Goal: Check status: Check status

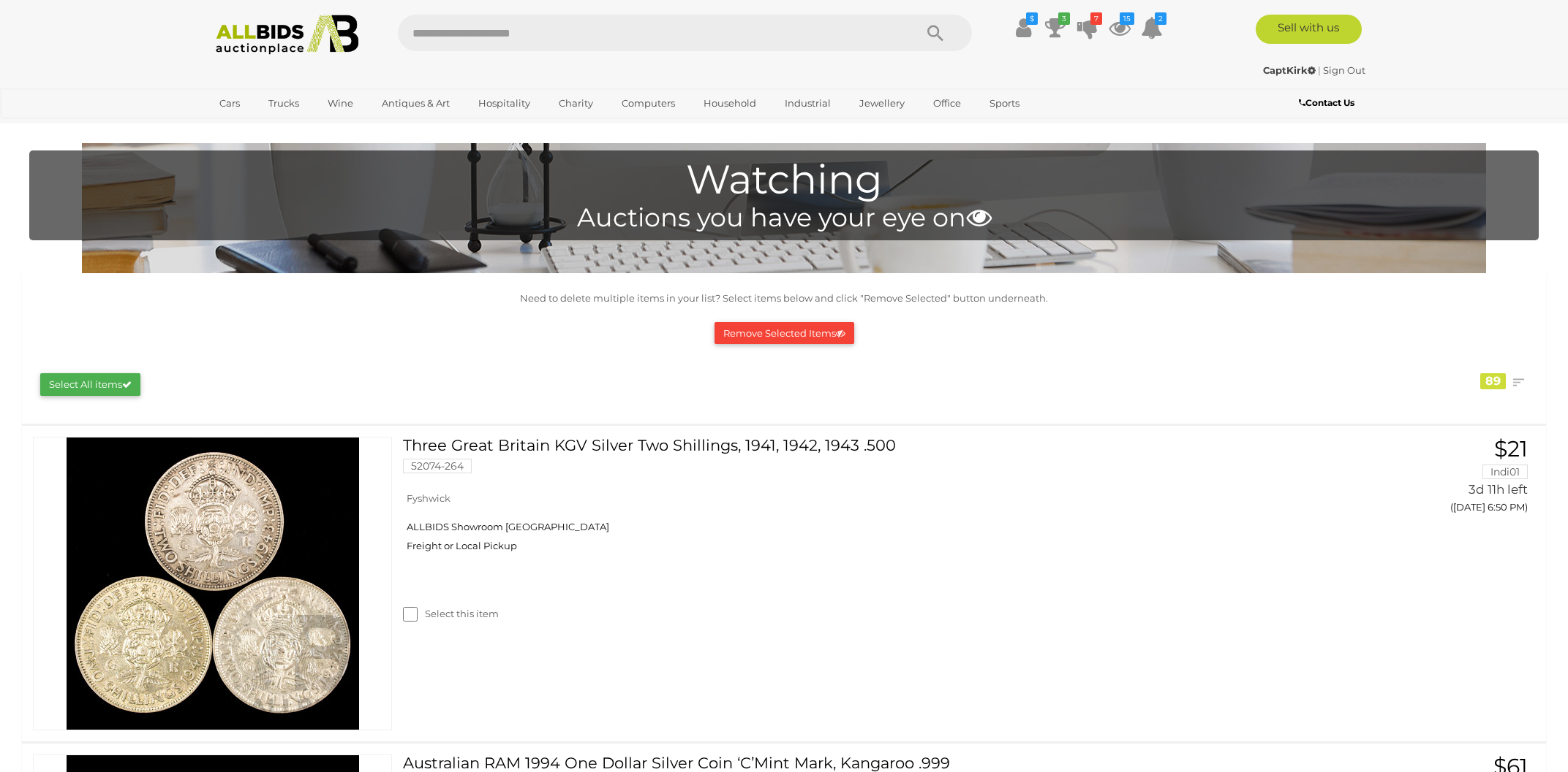
scroll to position [2728, 0]
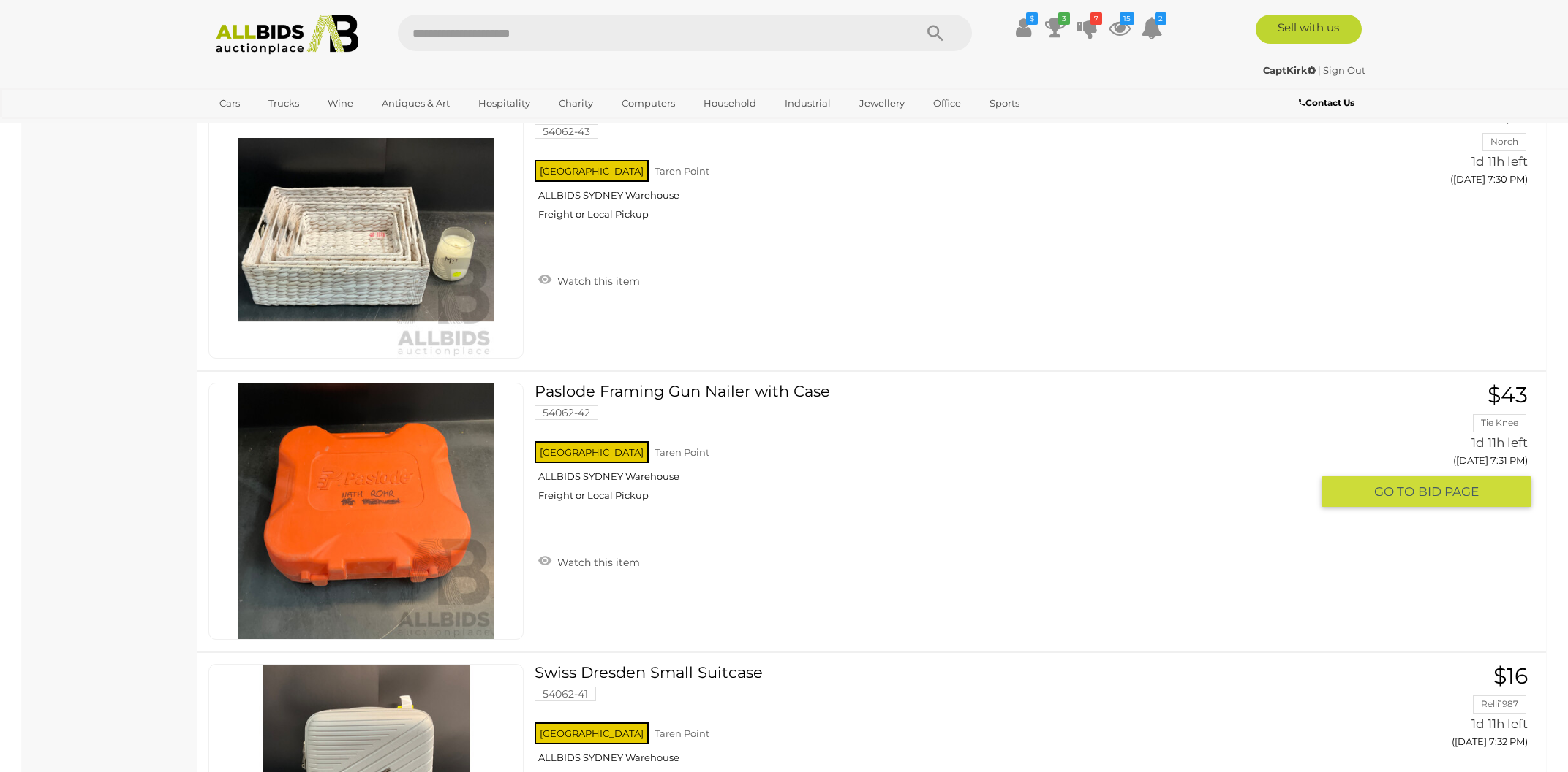
scroll to position [9087, 0]
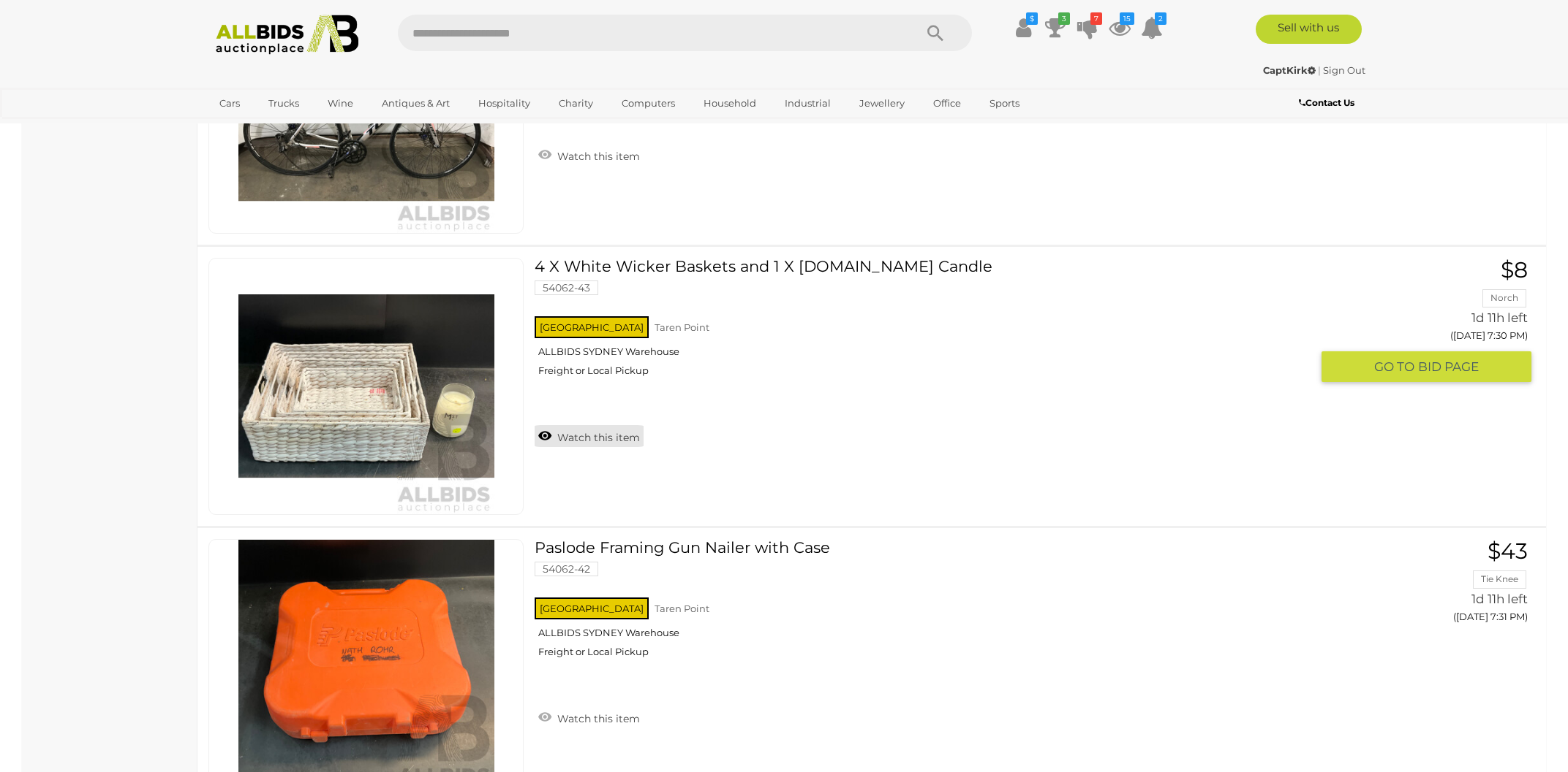
click at [590, 425] on link "Watch this item" at bounding box center [589, 437] width 109 height 22
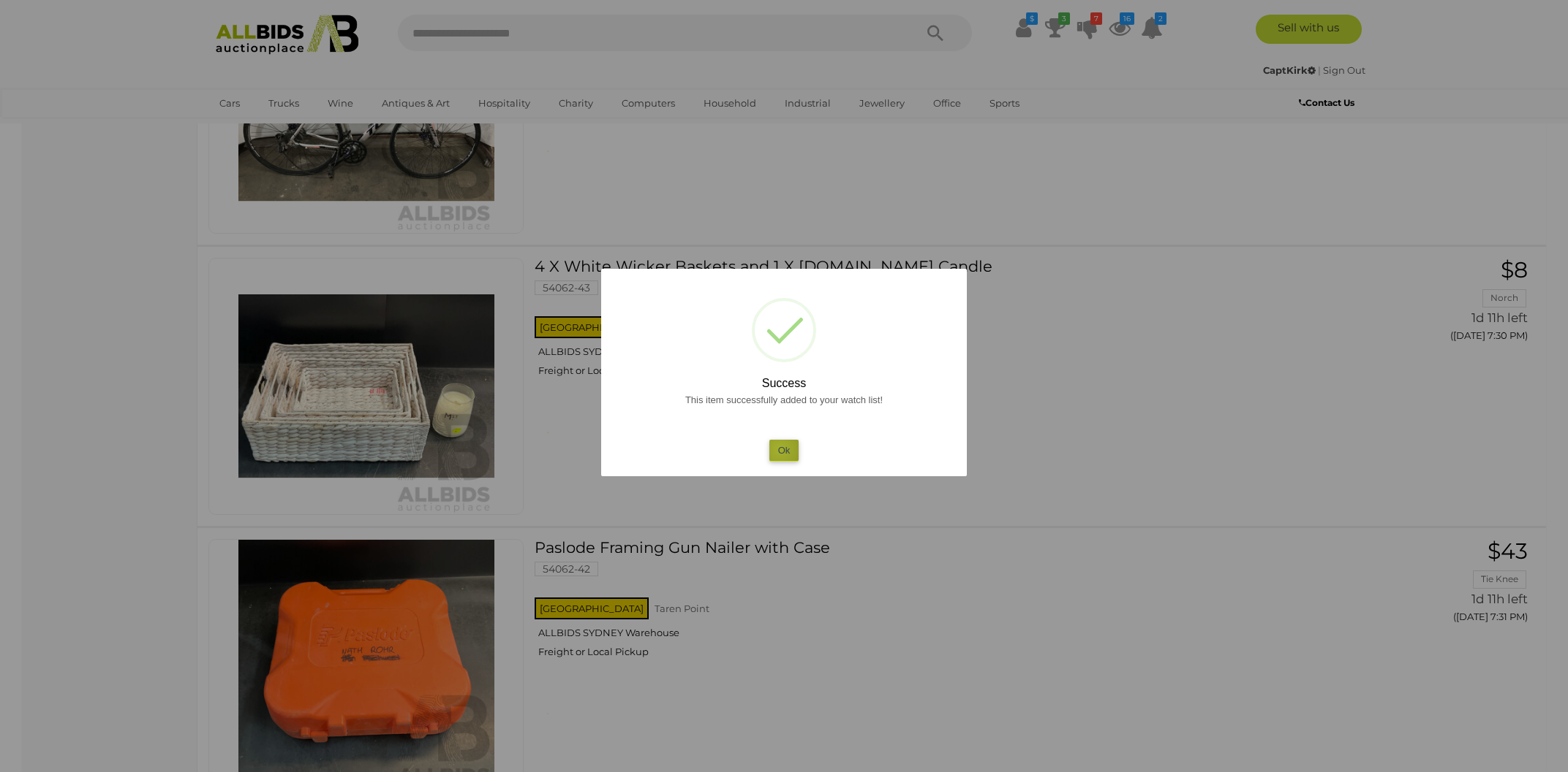
click at [779, 449] on button "Ok" at bounding box center [784, 450] width 30 height 21
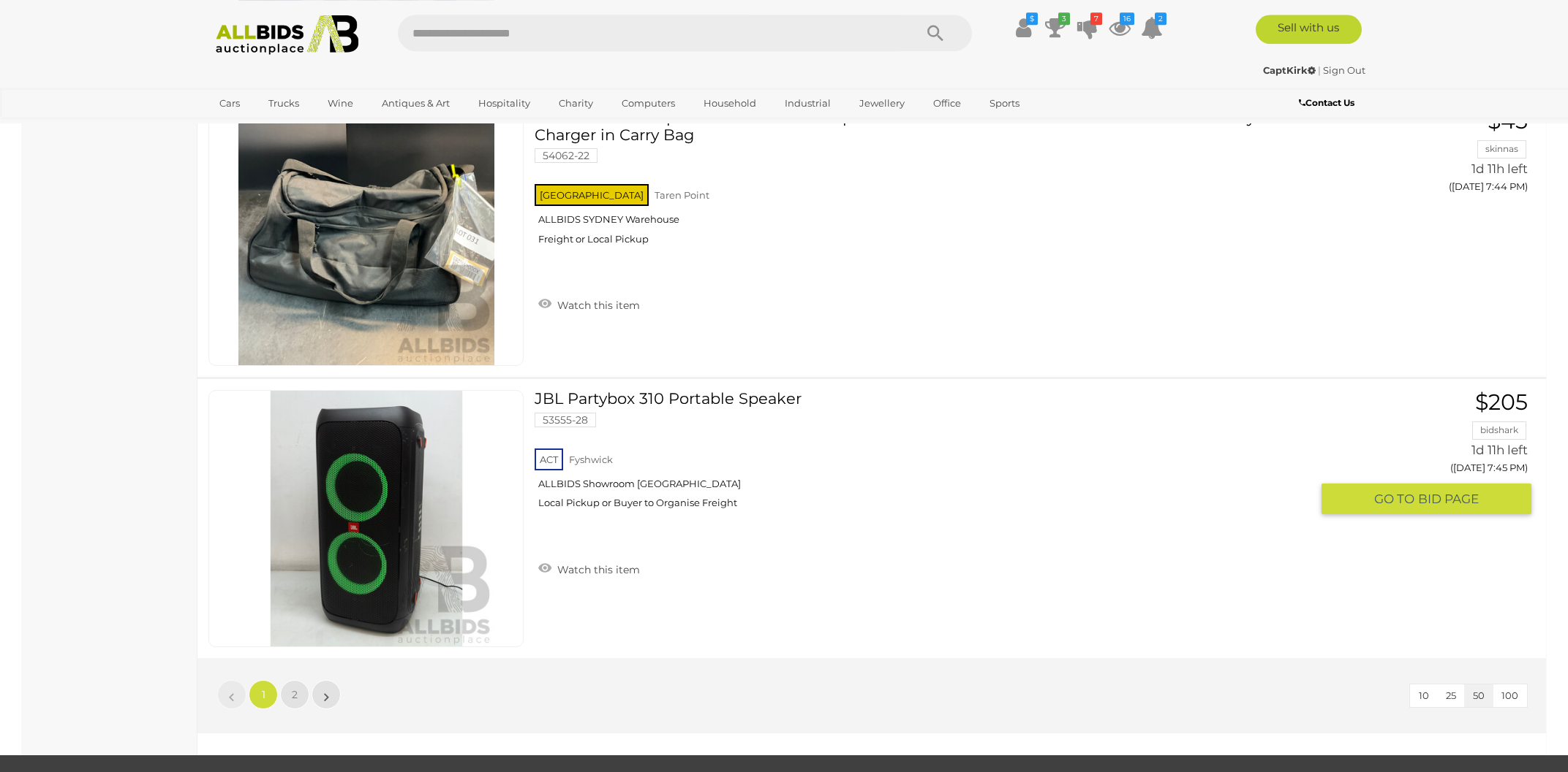
scroll to position [13787, 0]
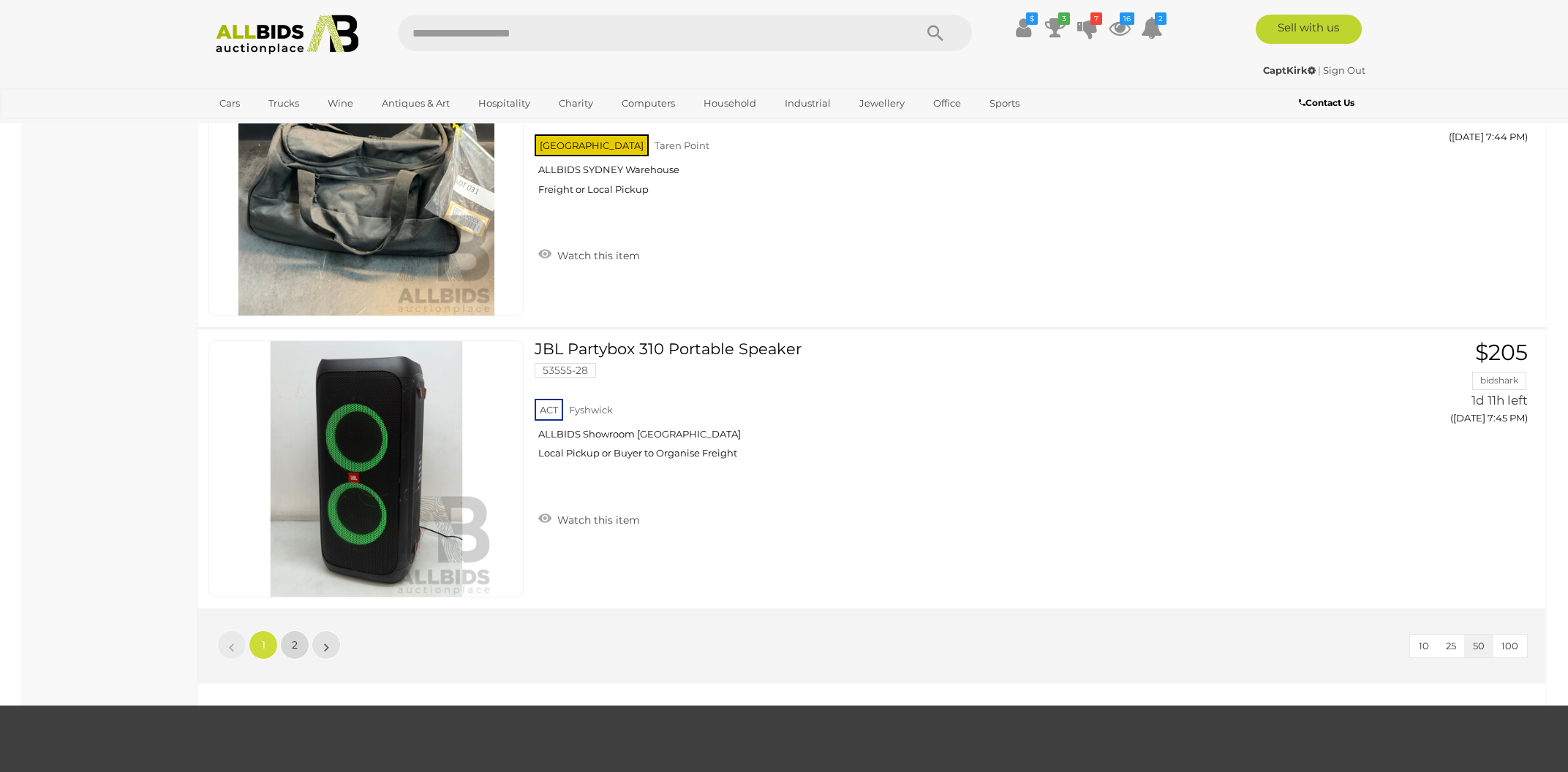
click at [289, 630] on link "2" at bounding box center [294, 645] width 29 height 29
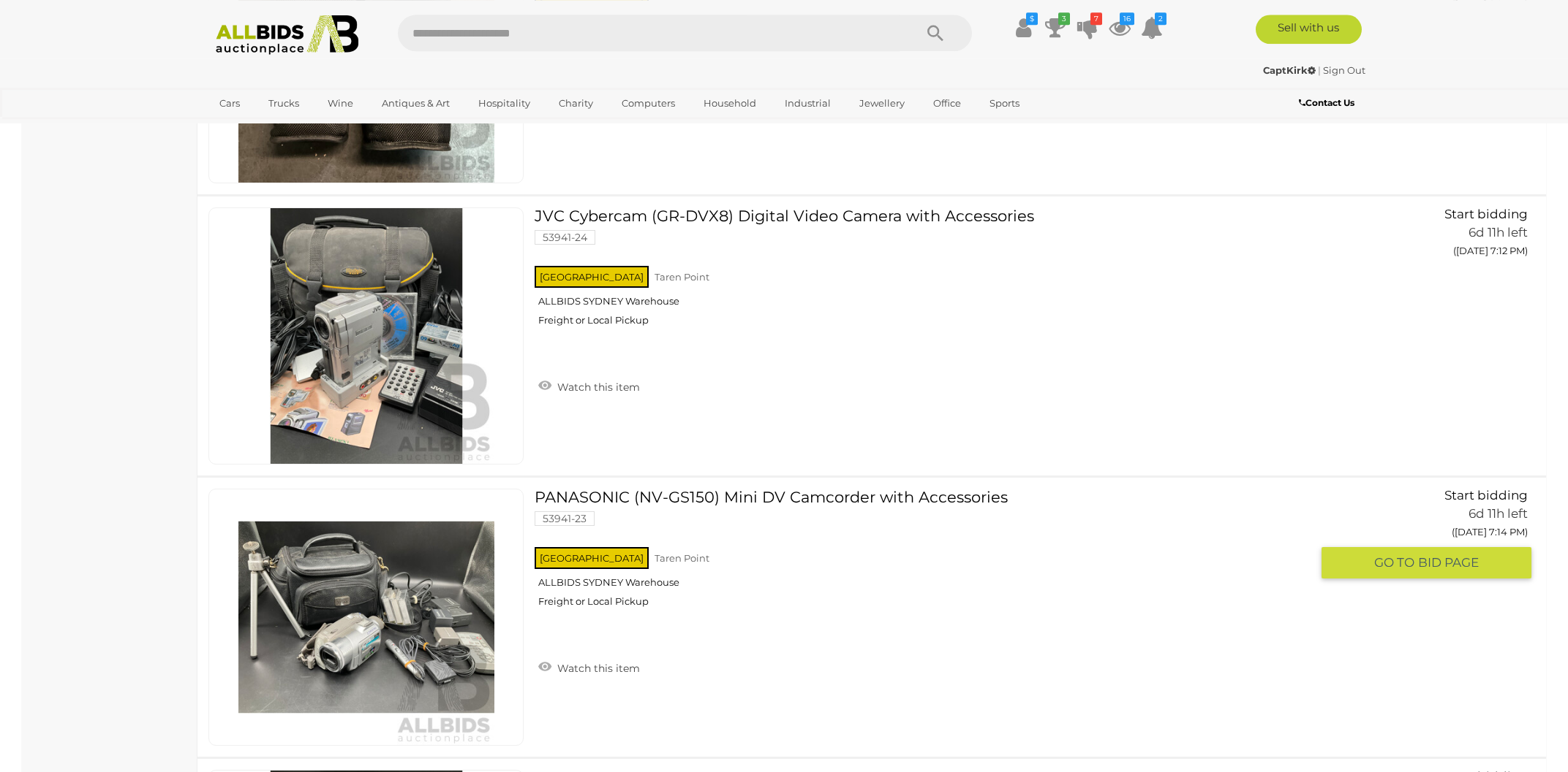
scroll to position [12168, 0]
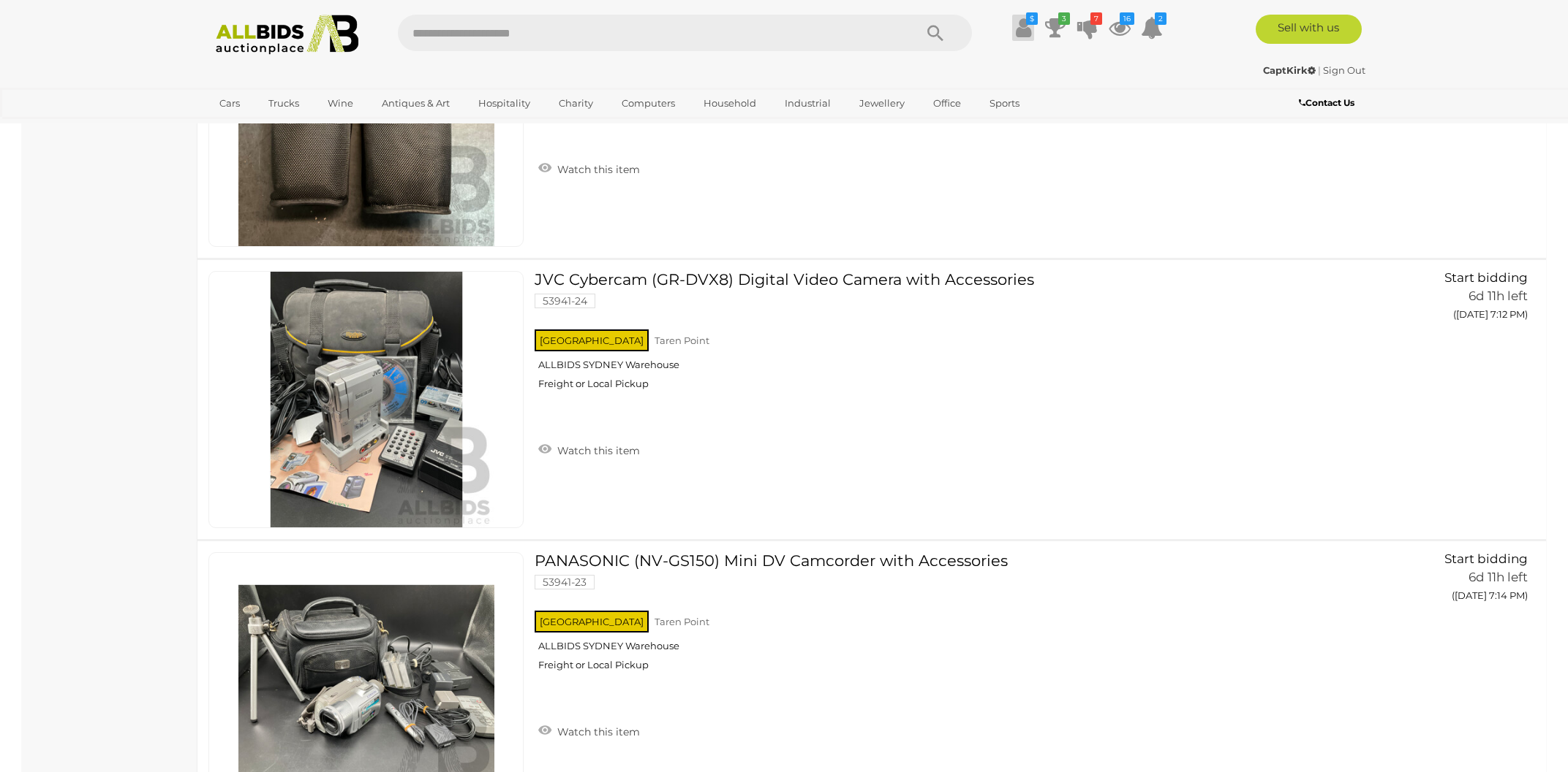
click at [1020, 30] on icon at bounding box center [1023, 27] width 15 height 27
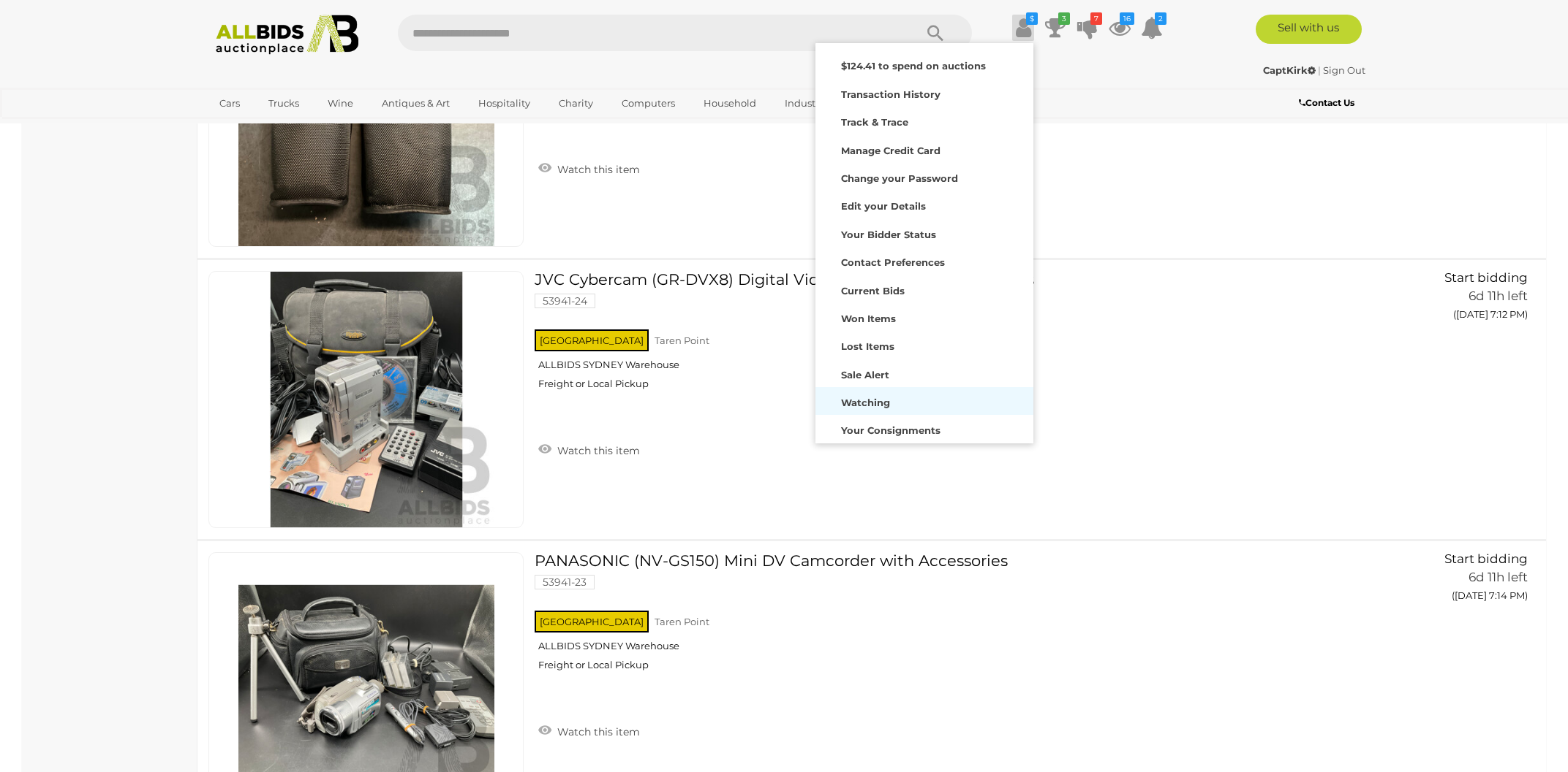
click at [874, 401] on strong "Watching" at bounding box center [865, 403] width 49 height 12
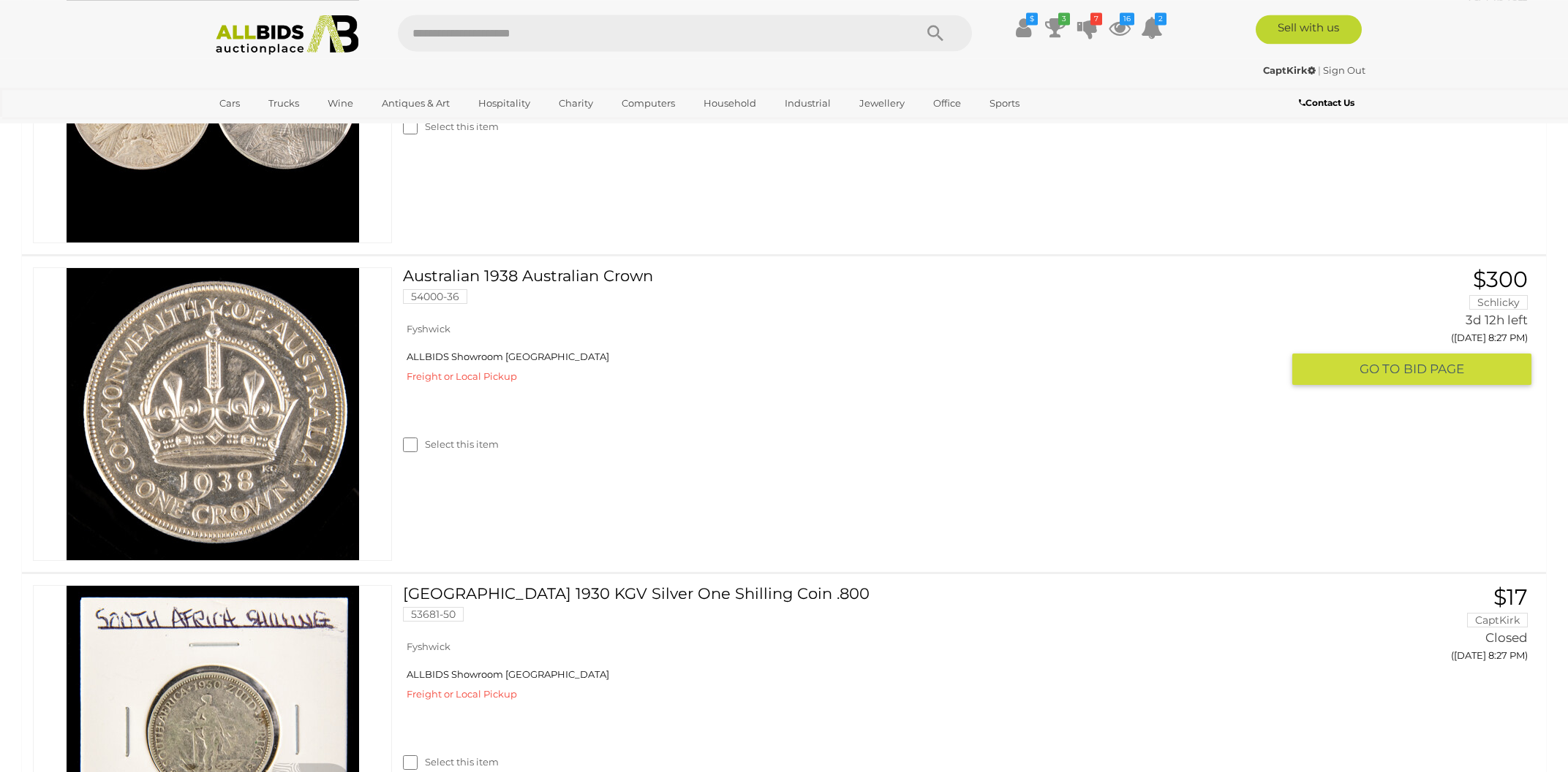
scroll to position [4857, 0]
